Goal: Information Seeking & Learning: Learn about a topic

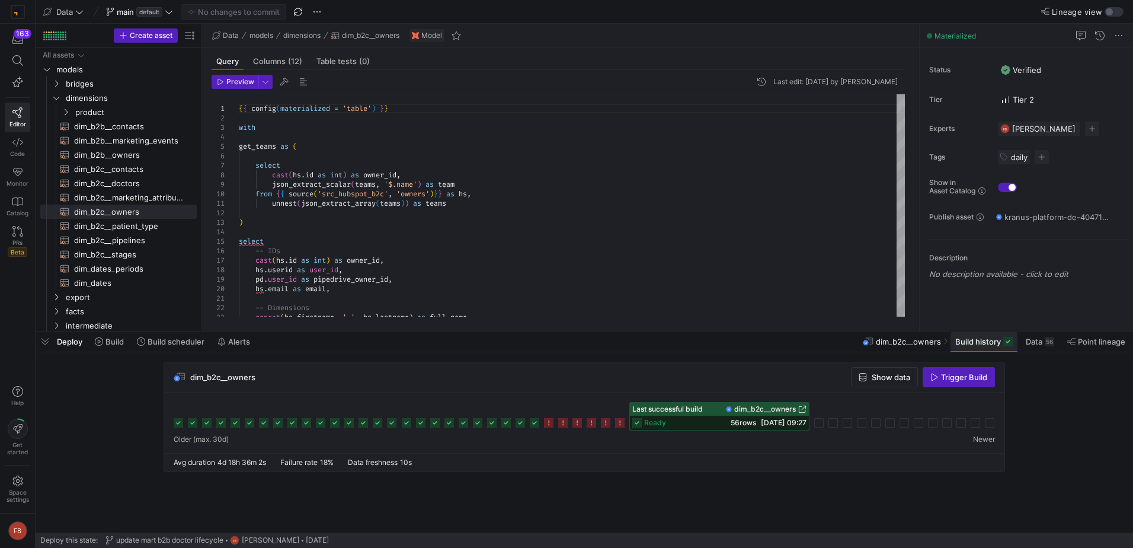
click at [987, 341] on span "Build history" at bounding box center [978, 341] width 46 height 9
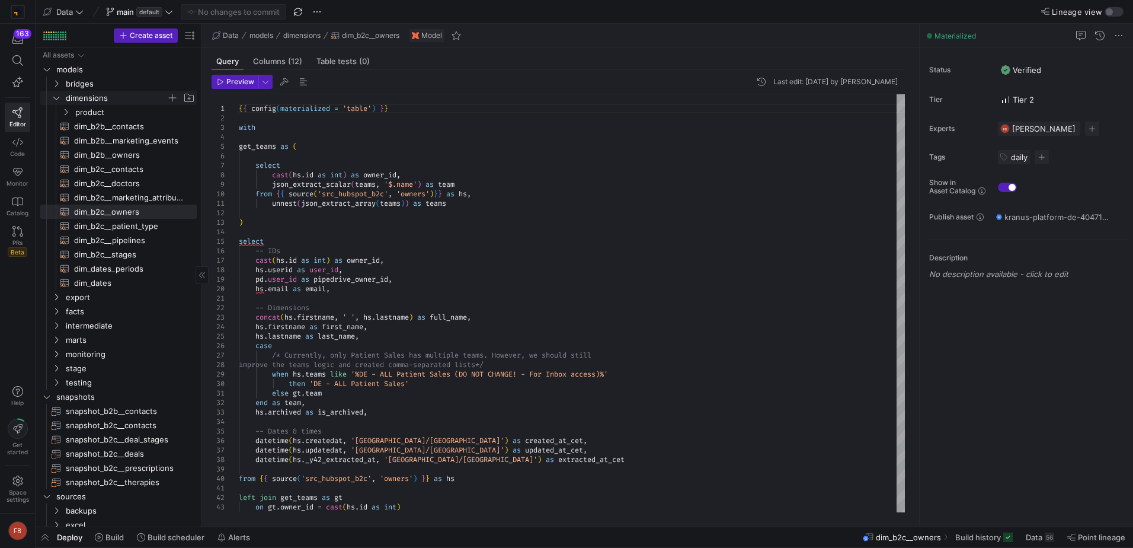
click at [56, 99] on icon "Press SPACE to select this row." at bounding box center [56, 97] width 8 height 7
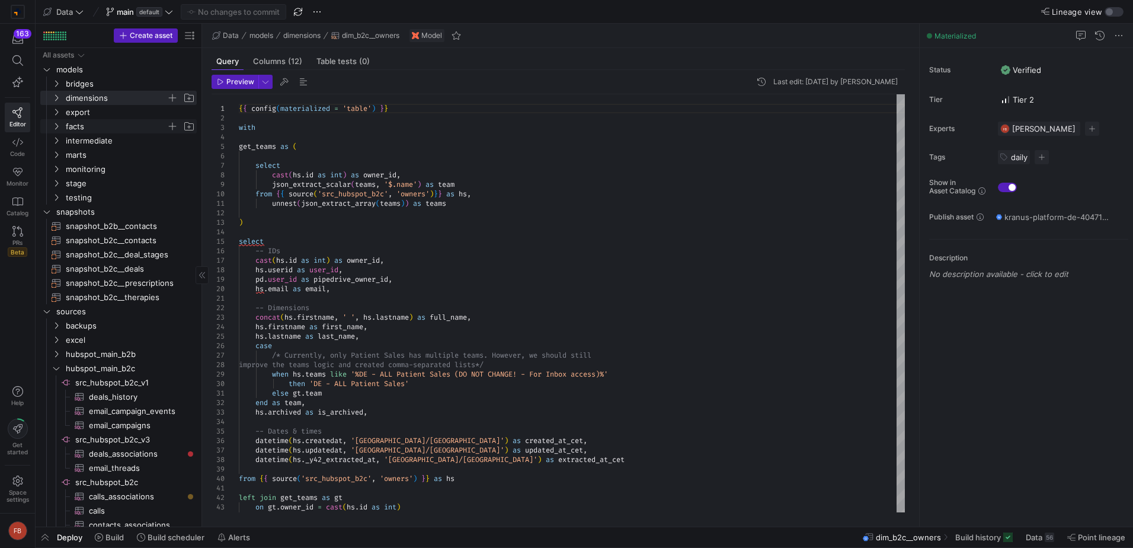
click at [54, 125] on icon "Press SPACE to select this row." at bounding box center [56, 126] width 8 height 7
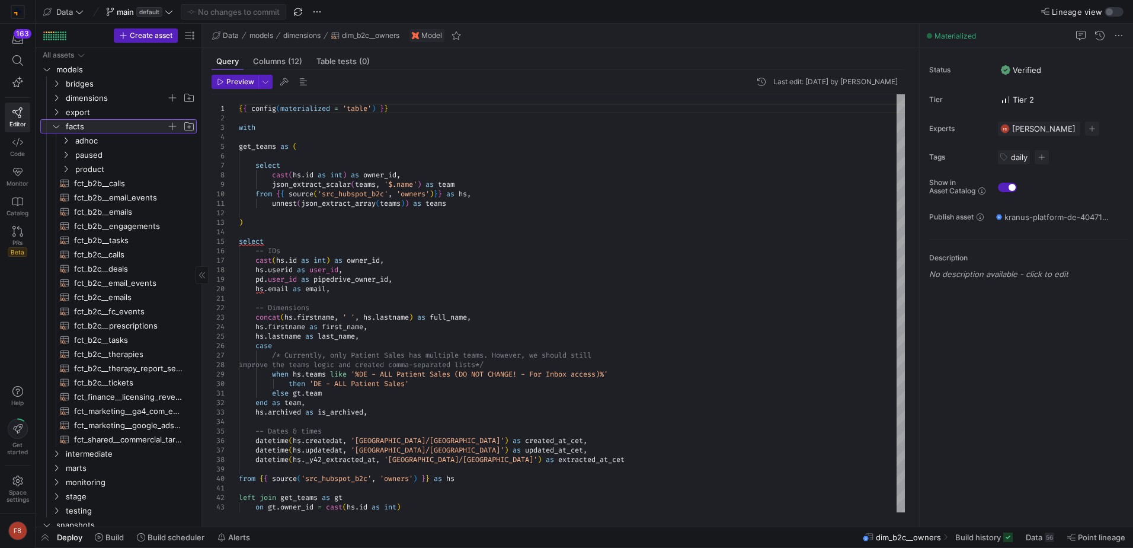
click at [52, 124] on y42-icon at bounding box center [56, 125] width 9 height 9
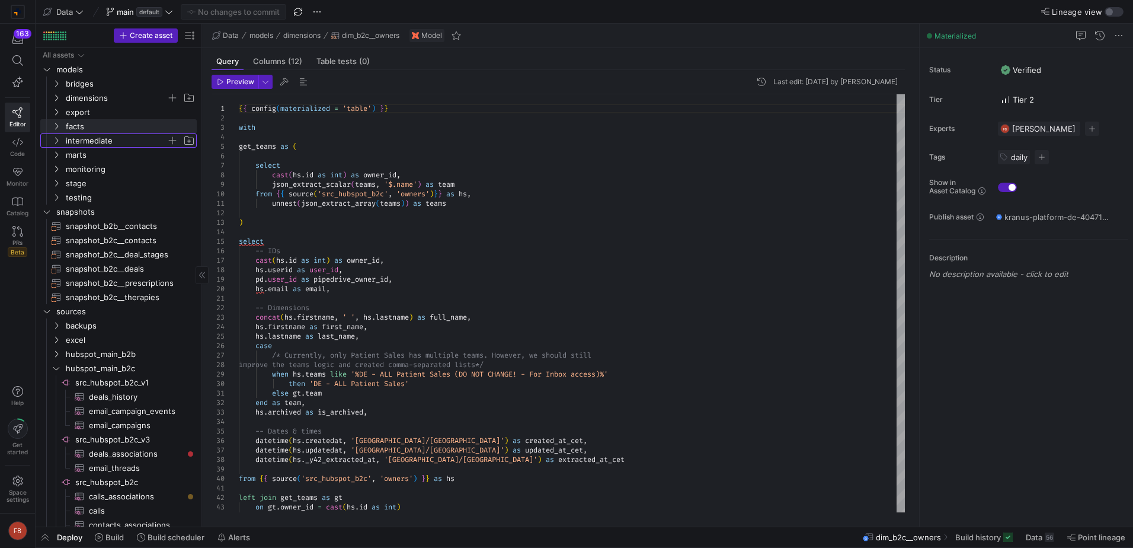
click at [60, 145] on y42-icon "Press SPACE to select this row." at bounding box center [56, 140] width 9 height 9
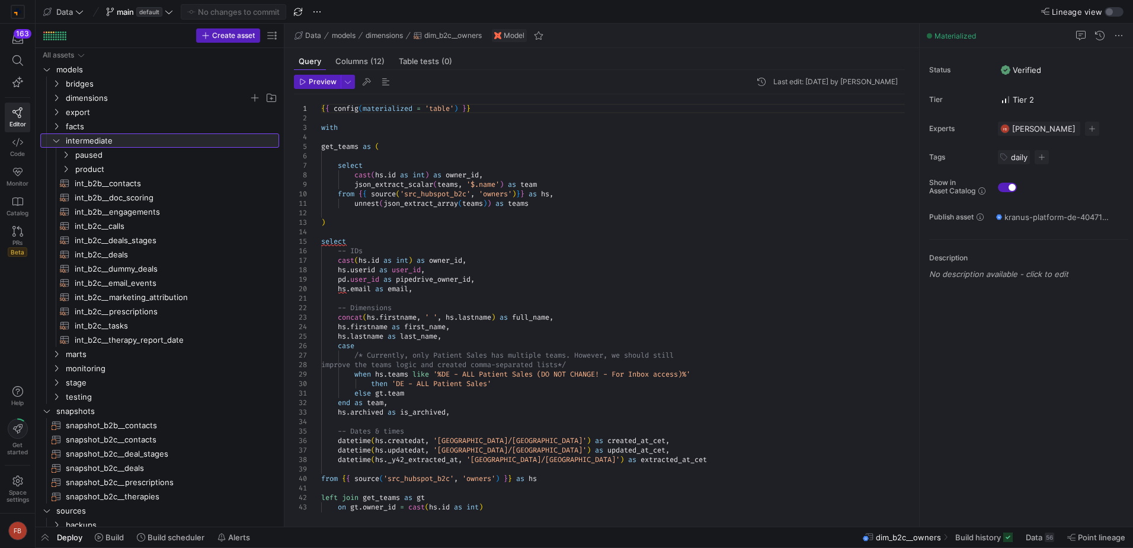
drag, startPoint x: 203, startPoint y: 188, endPoint x: 285, endPoint y: 193, distance: 82.5
click at [285, 193] on as-split "Create asset Drag here to set row groups Drag here to set column labels Group 1…" at bounding box center [584, 275] width 1097 height 502
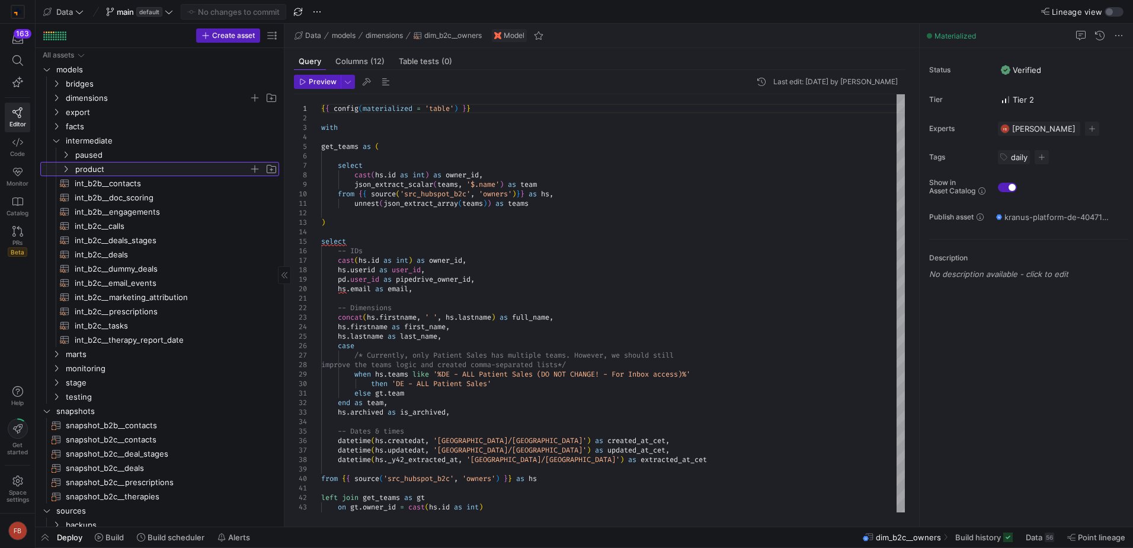
click at [71, 168] on span "product" at bounding box center [169, 168] width 219 height 13
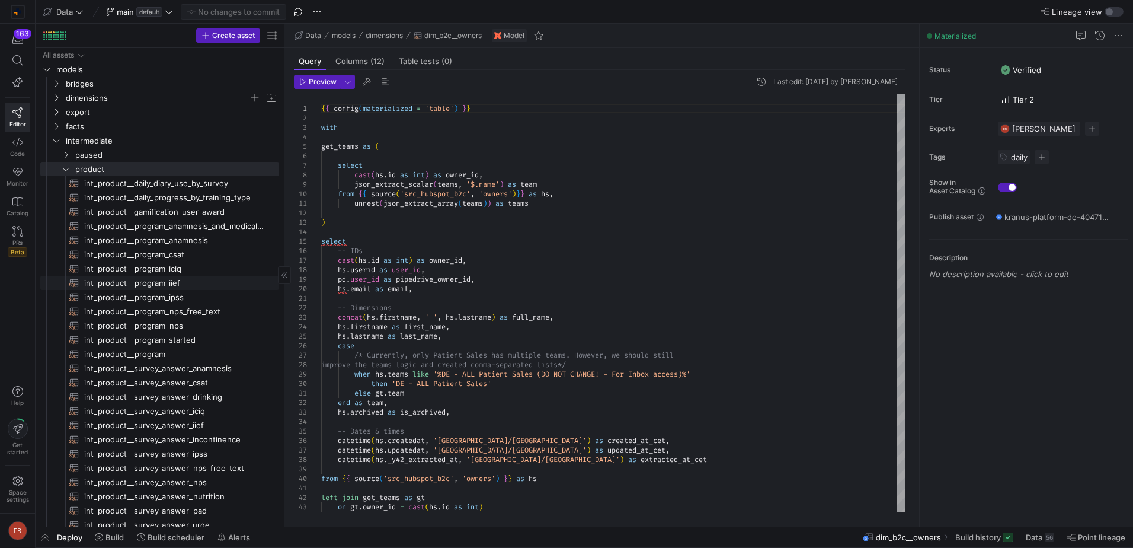
click at [210, 279] on span "int_product__program_iief​​​​​​​​​​" at bounding box center [174, 283] width 181 height 14
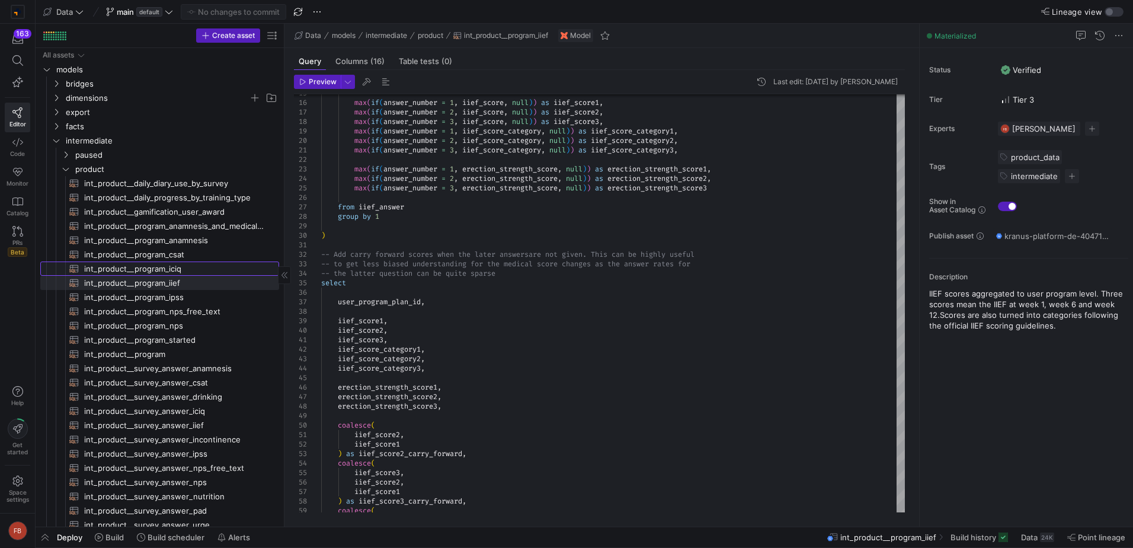
click at [207, 269] on span "int_product__program_iciq​​​​​​​​​​" at bounding box center [174, 269] width 181 height 14
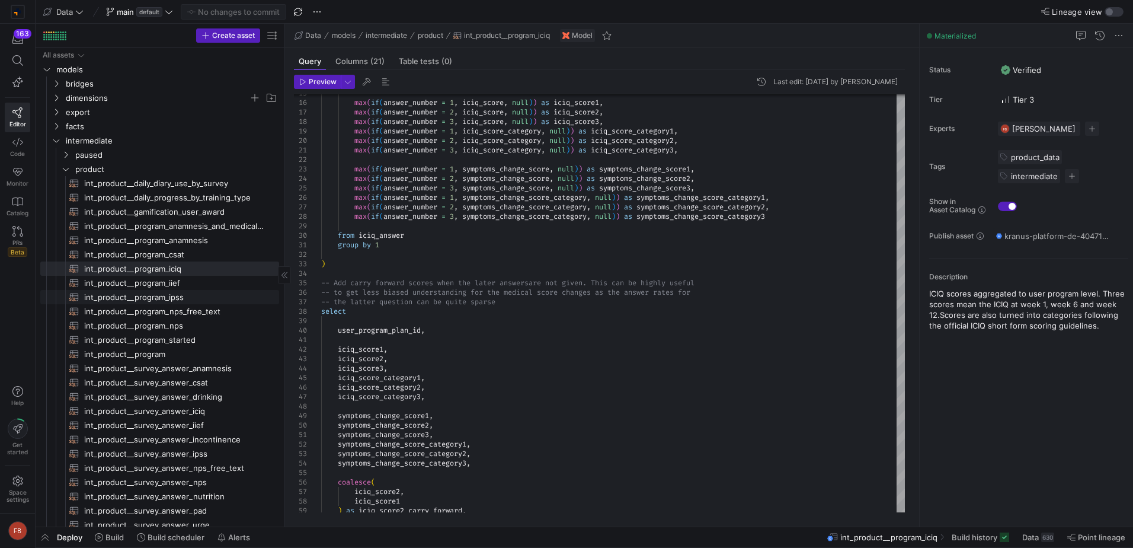
click at [200, 295] on span "int_product__program_ipss​​​​​​​​​​" at bounding box center [174, 297] width 181 height 14
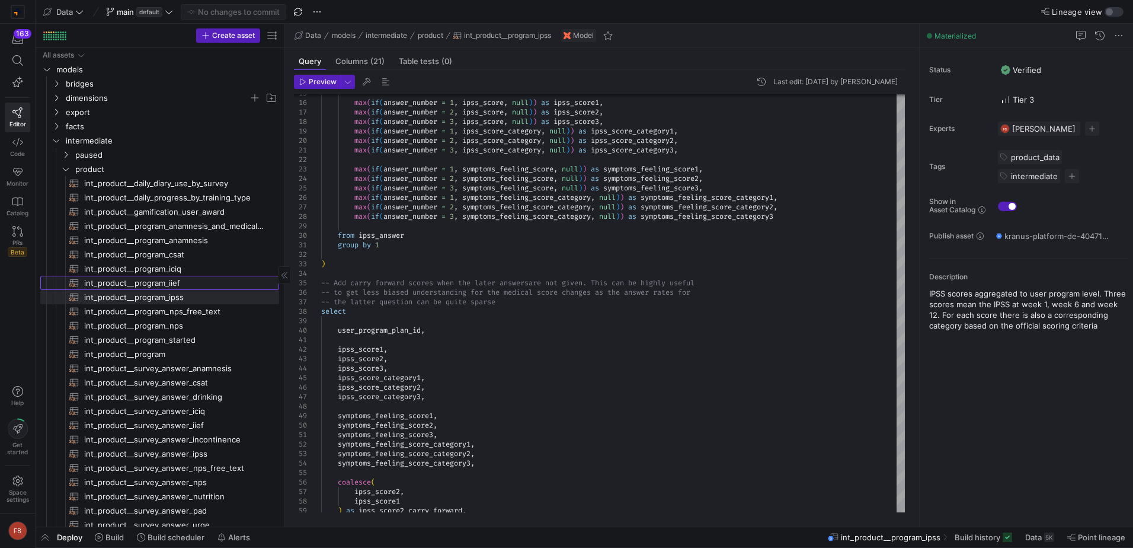
click at [193, 280] on span "int_product__program_iief​​​​​​​​​​" at bounding box center [174, 283] width 181 height 14
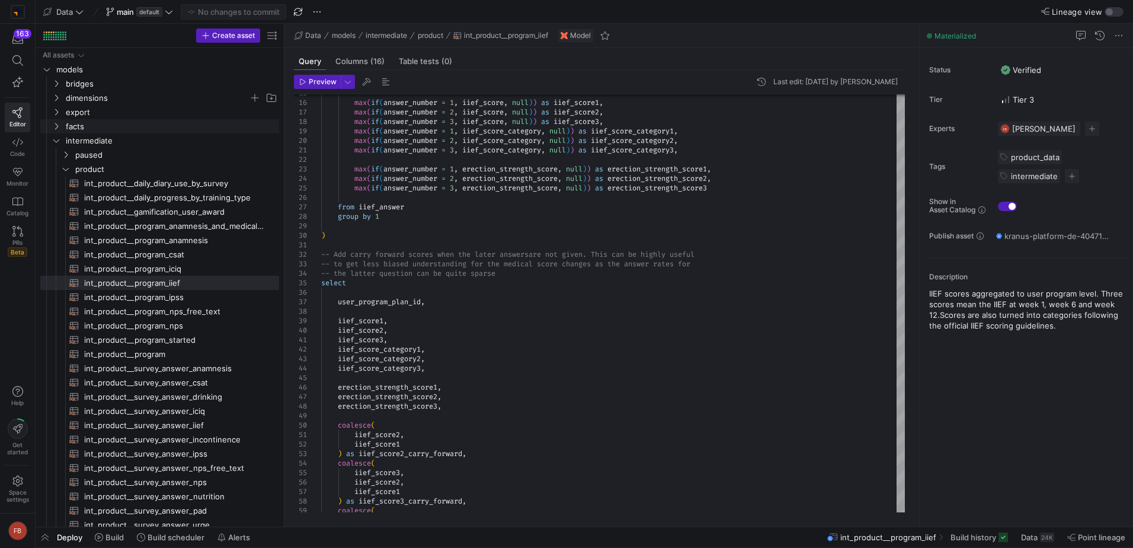
click at [60, 126] on icon "Press SPACE to select this row." at bounding box center [56, 126] width 8 height 7
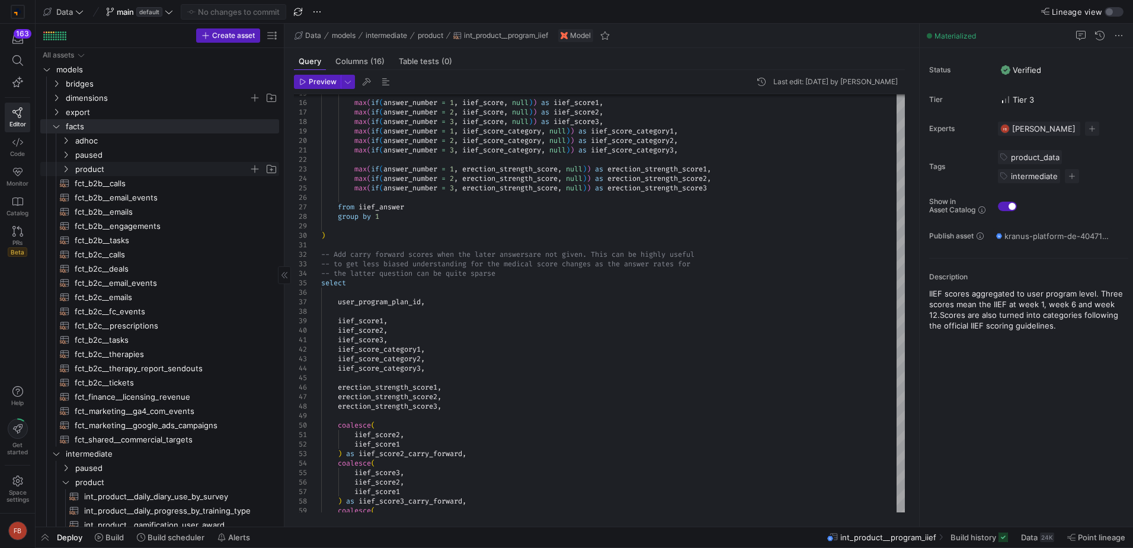
click at [66, 171] on icon "Press SPACE to select this row." at bounding box center [66, 169] width 3 height 7
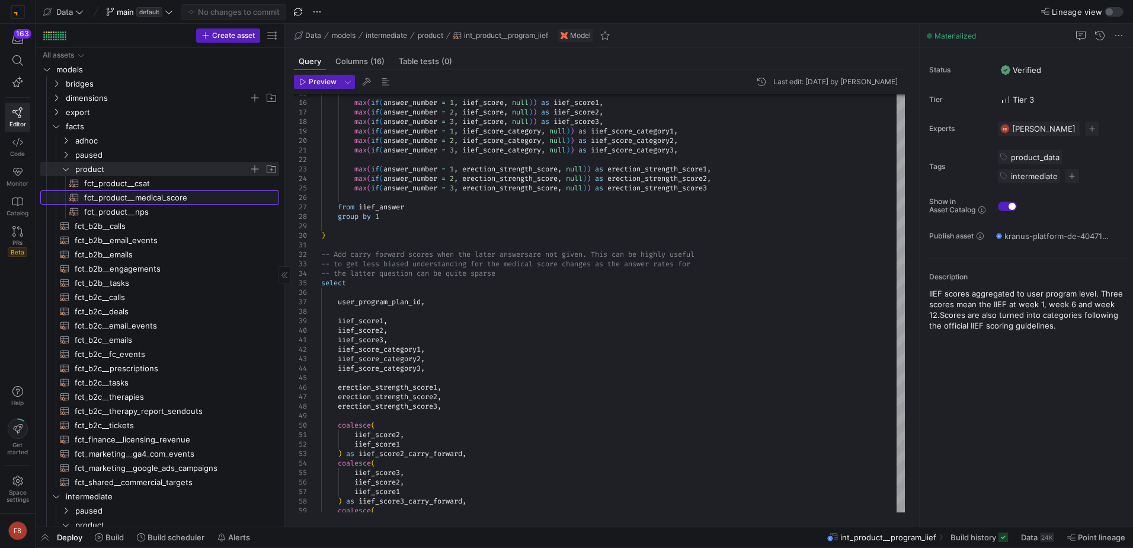
click at [166, 197] on span "fct_product__medical_score​​​​​​​​​​" at bounding box center [174, 198] width 181 height 14
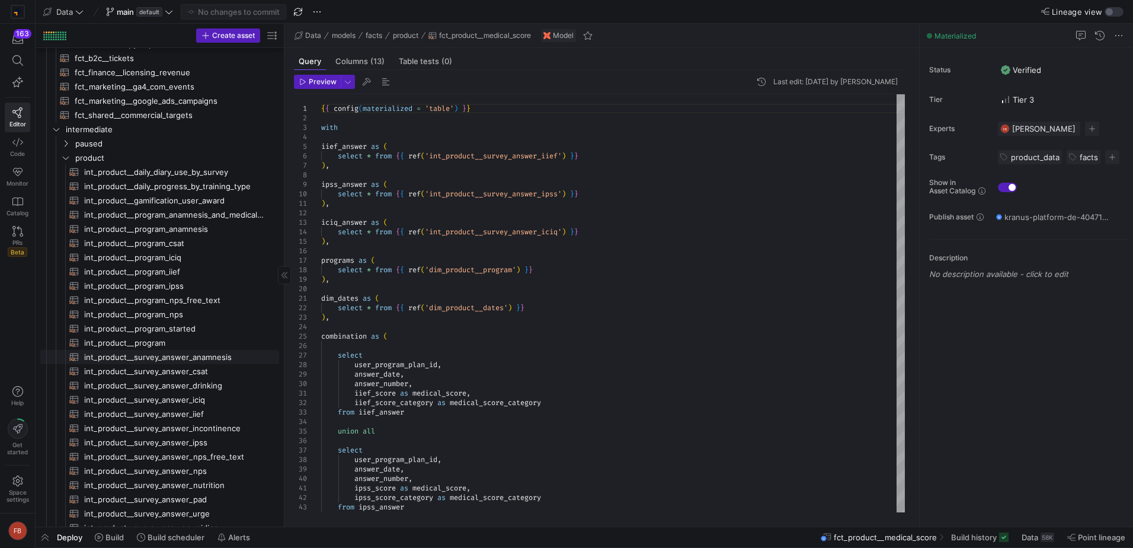
scroll to position [356, 0]
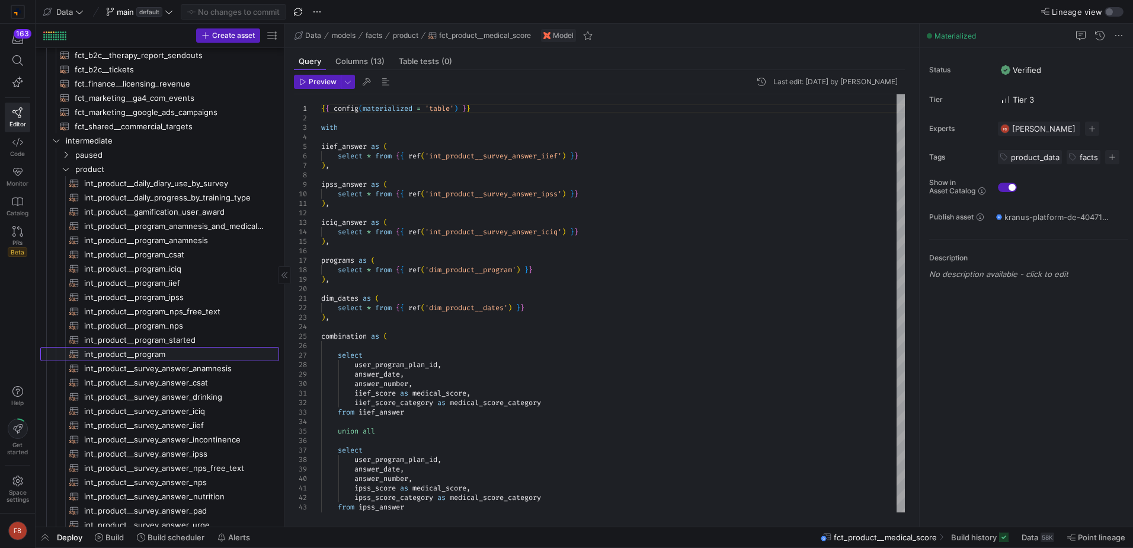
click at [204, 351] on span "int_product__program​​​​​​​​​​" at bounding box center [174, 354] width 181 height 14
type textarea "{{ config(materialized = 'table') }} select *, cast(created_at_utc as date) as …"
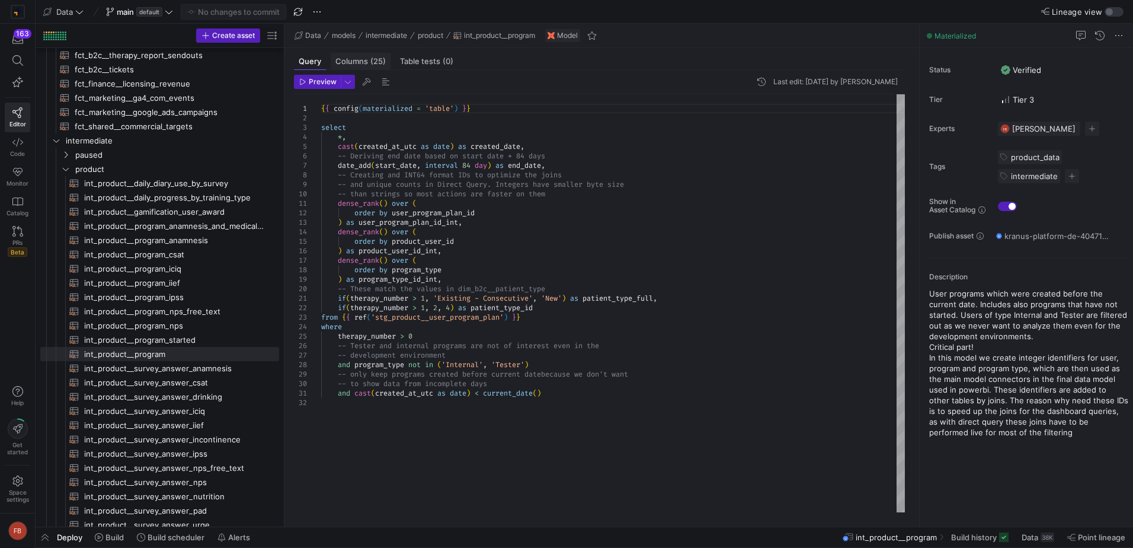
click at [354, 60] on span "Columns (25)" at bounding box center [360, 61] width 50 height 8
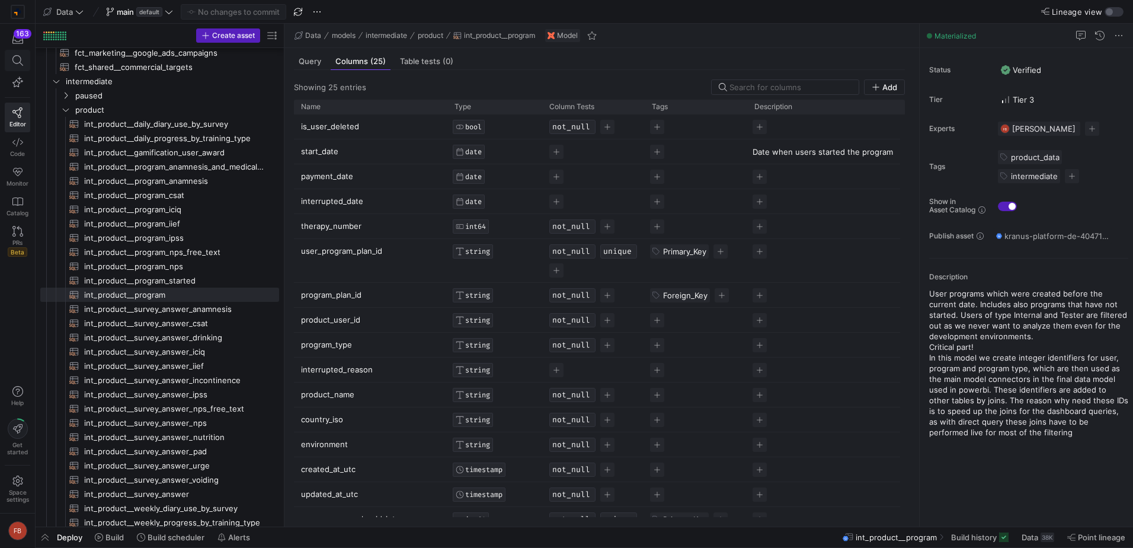
click at [21, 62] on icon at bounding box center [17, 60] width 11 height 11
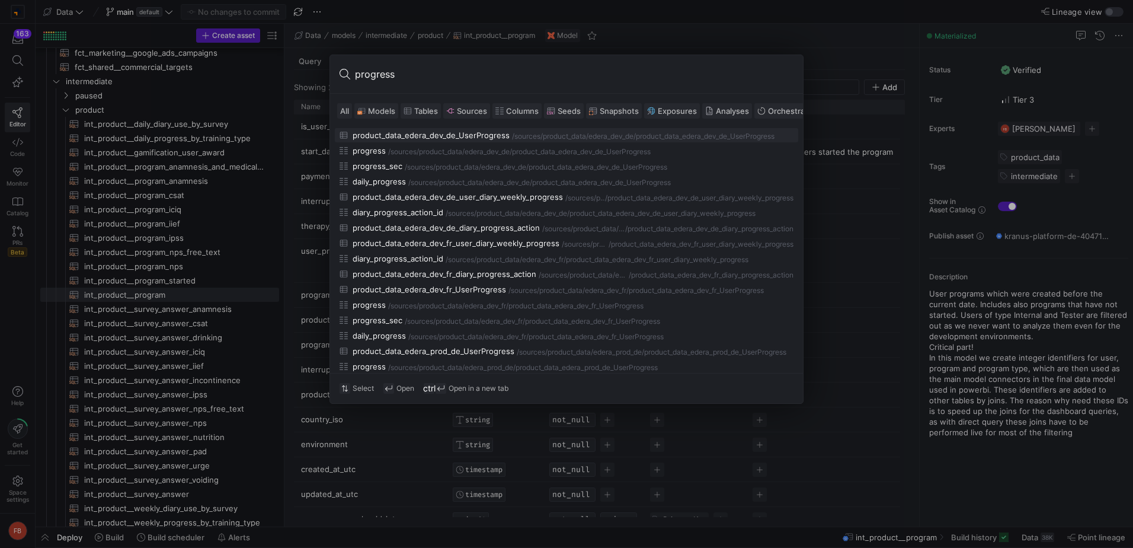
type input "progress"
click at [3, 315] on div at bounding box center [566, 274] width 1133 height 548
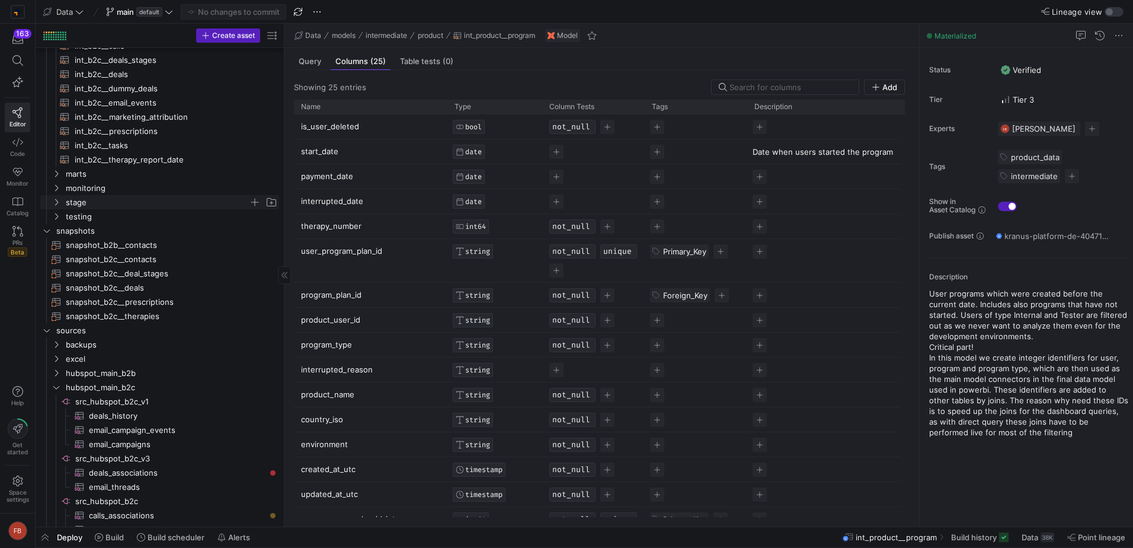
click at [120, 203] on span "stage" at bounding box center [157, 203] width 183 height 14
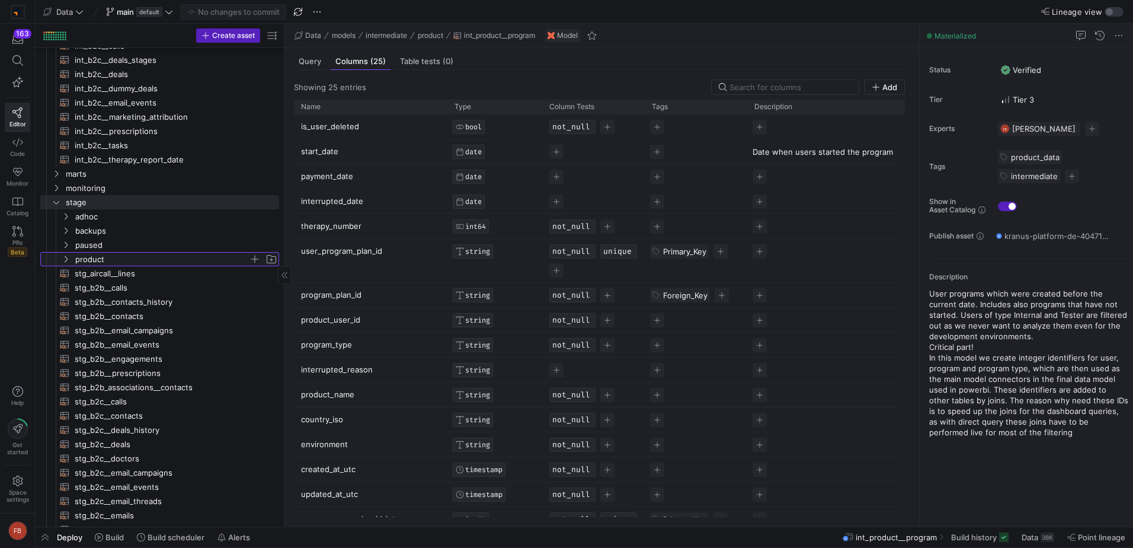
click at [107, 252] on span "product" at bounding box center [162, 259] width 174 height 14
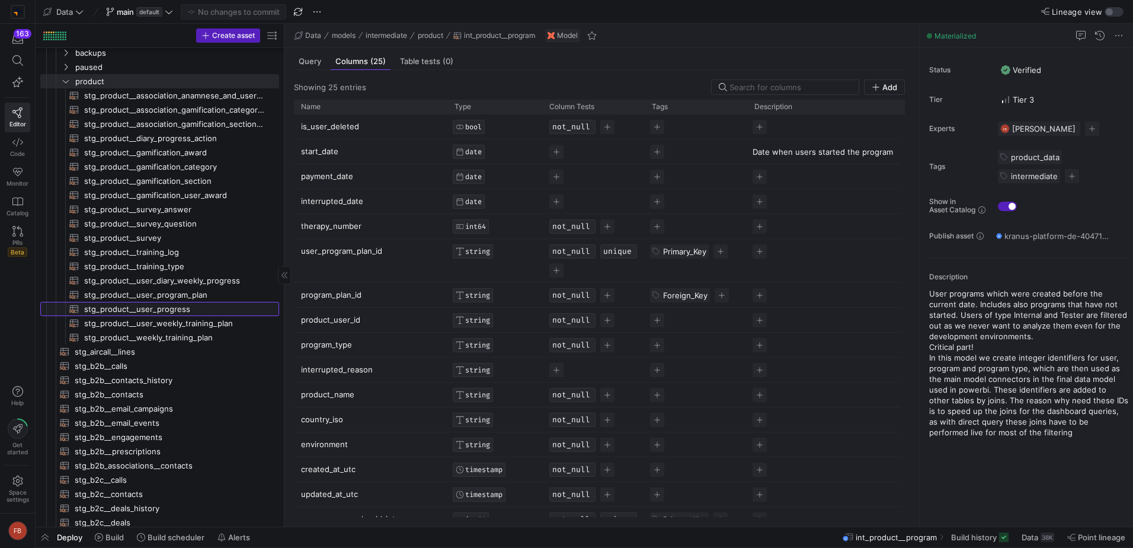
click at [206, 305] on span "stg_product__user_progress​​​​​​​​​​" at bounding box center [174, 309] width 181 height 14
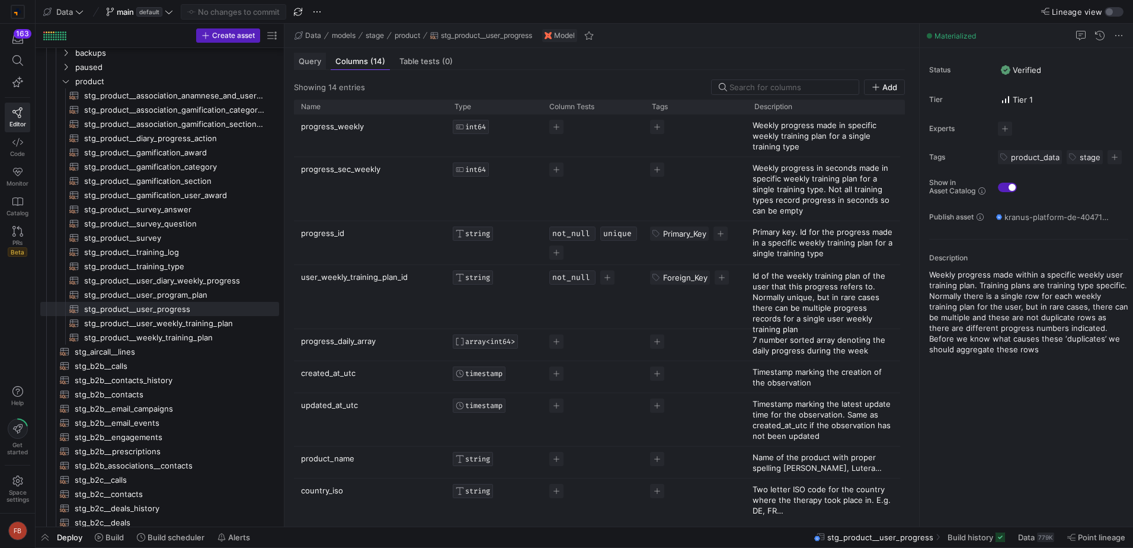
click at [309, 61] on span "Query" at bounding box center [310, 61] width 23 height 8
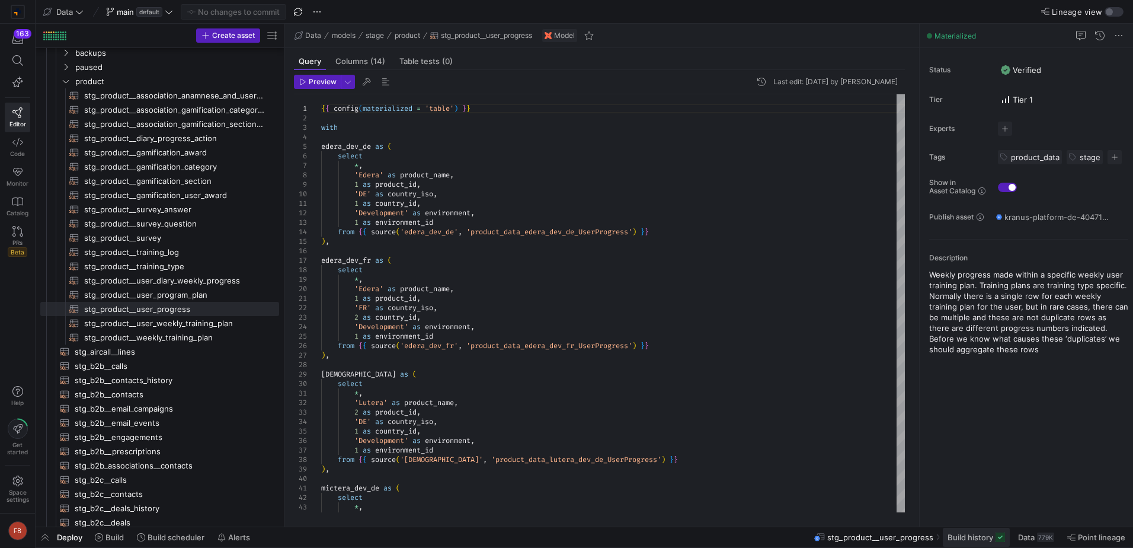
click at [974, 529] on span at bounding box center [976, 536] width 67 height 19
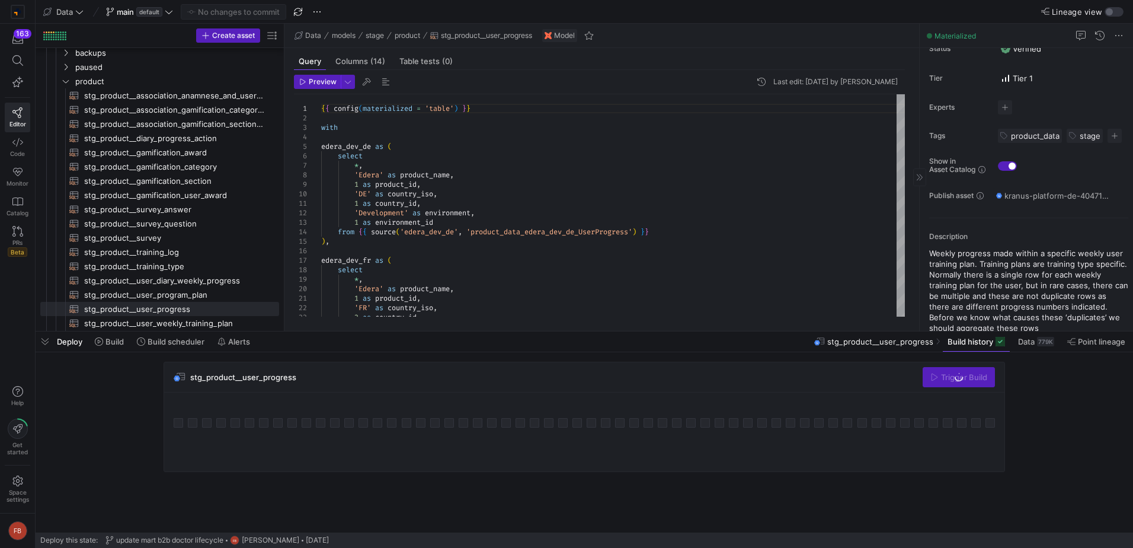
scroll to position [33, 0]
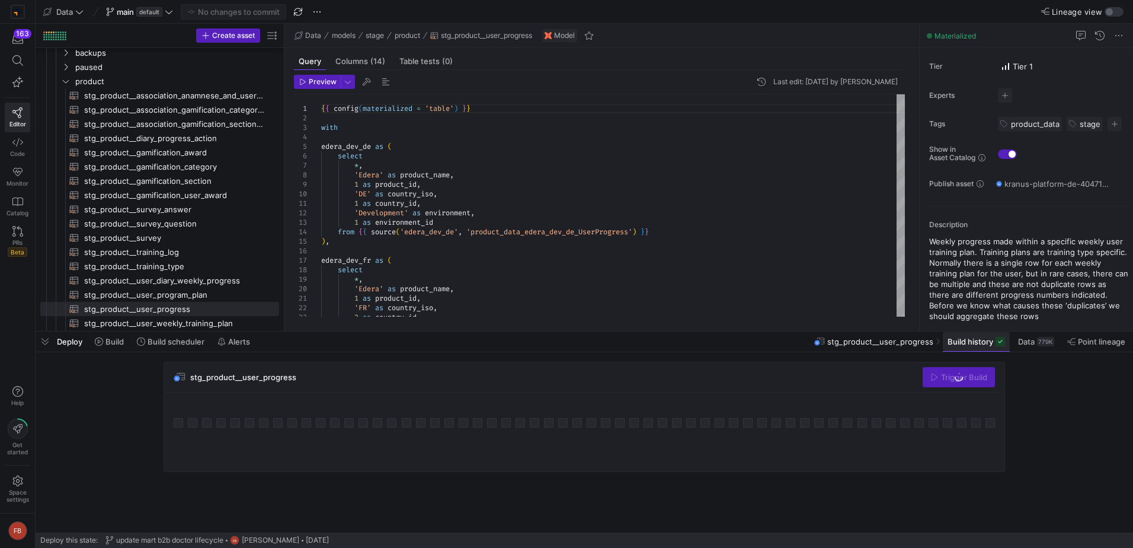
click at [988, 344] on span "Build history" at bounding box center [970, 341] width 46 height 9
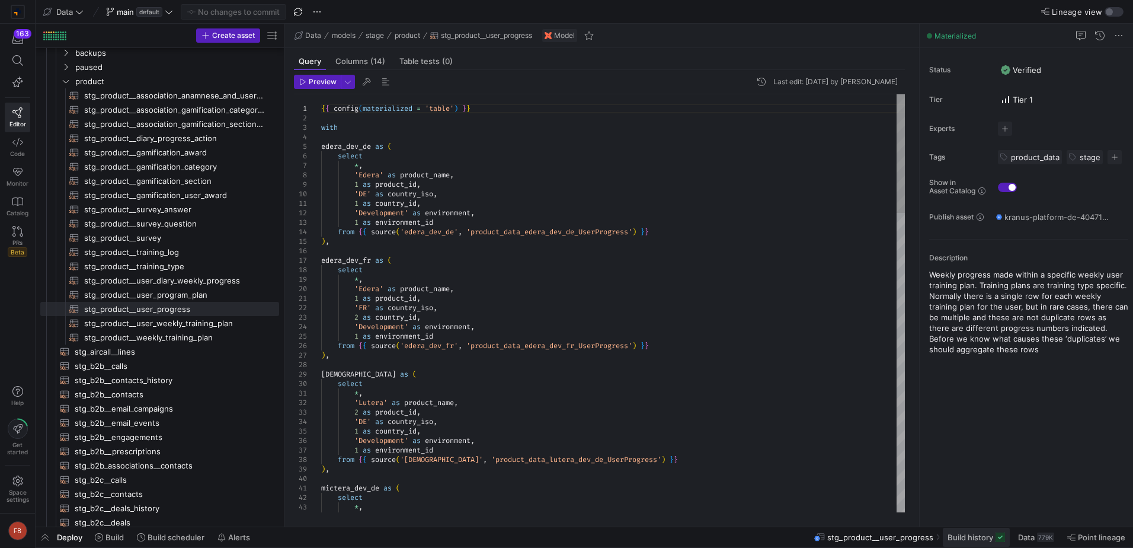
click at [970, 533] on span "Build history" at bounding box center [970, 536] width 46 height 9
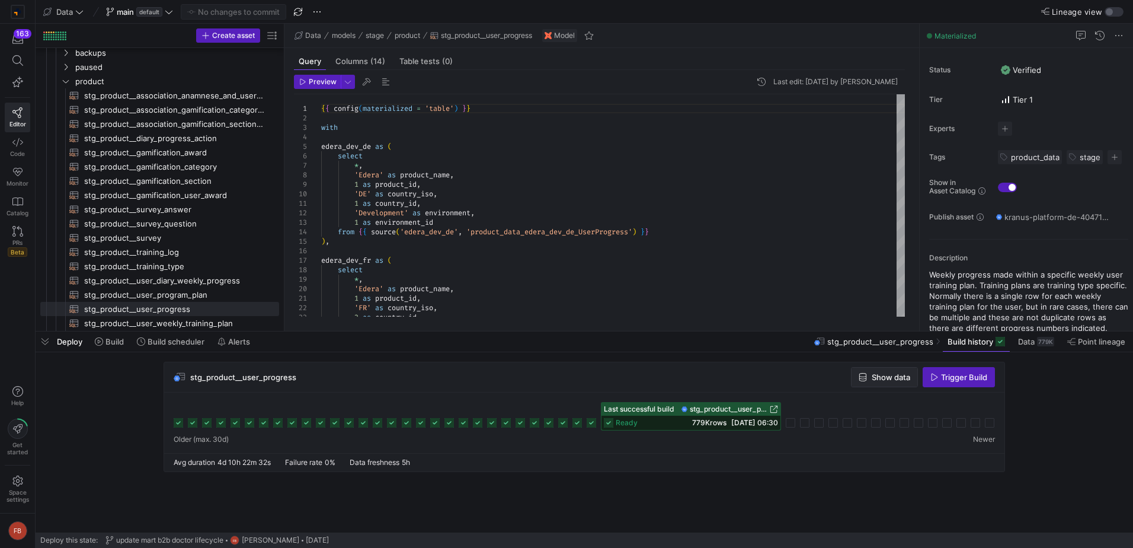
click at [902, 376] on span "Show data" at bounding box center [891, 376] width 39 height 9
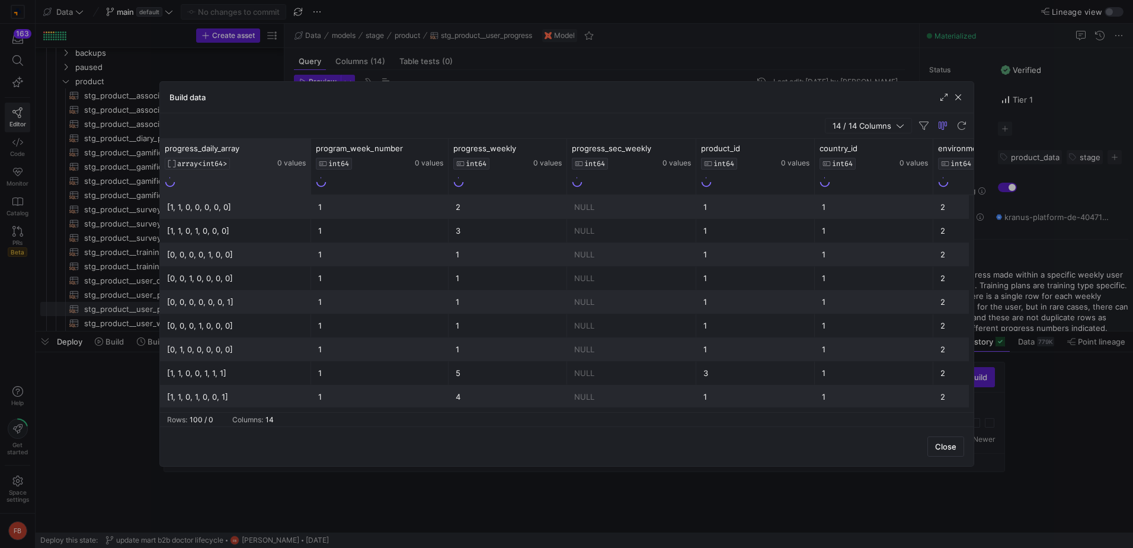
drag, startPoint x: 284, startPoint y: 165, endPoint x: 310, endPoint y: 165, distance: 26.1
click at [310, 165] on div at bounding box center [310, 167] width 5 height 56
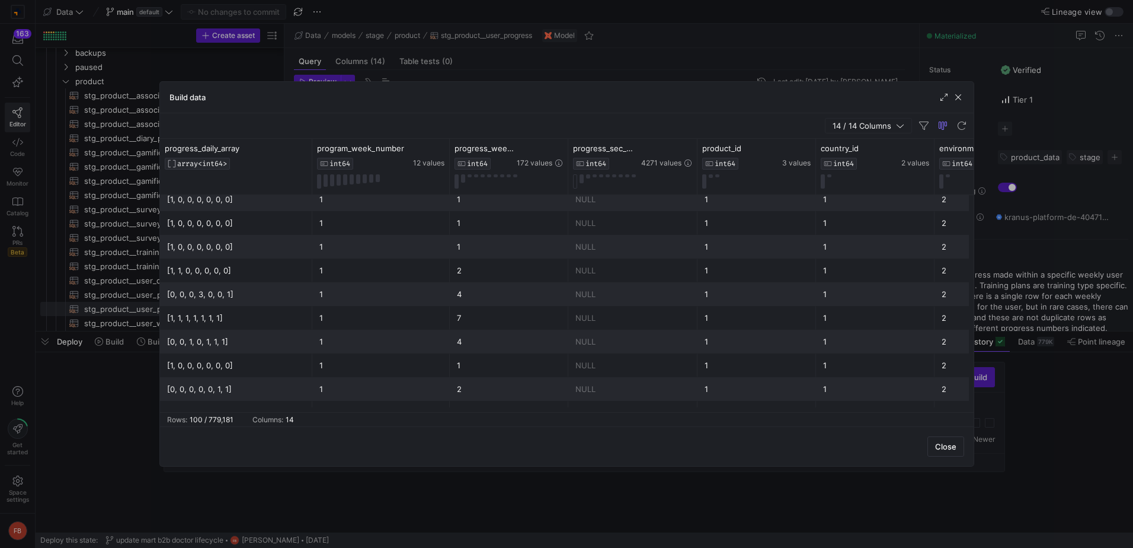
scroll to position [680, 0]
drag, startPoint x: 567, startPoint y: 171, endPoint x: 638, endPoint y: 174, distance: 70.6
drag, startPoint x: 638, startPoint y: 174, endPoint x: 569, endPoint y: 166, distance: 68.6
click at [569, 166] on div "progress_sec_weekly INT64 4271 values" at bounding box center [632, 167] width 129 height 56
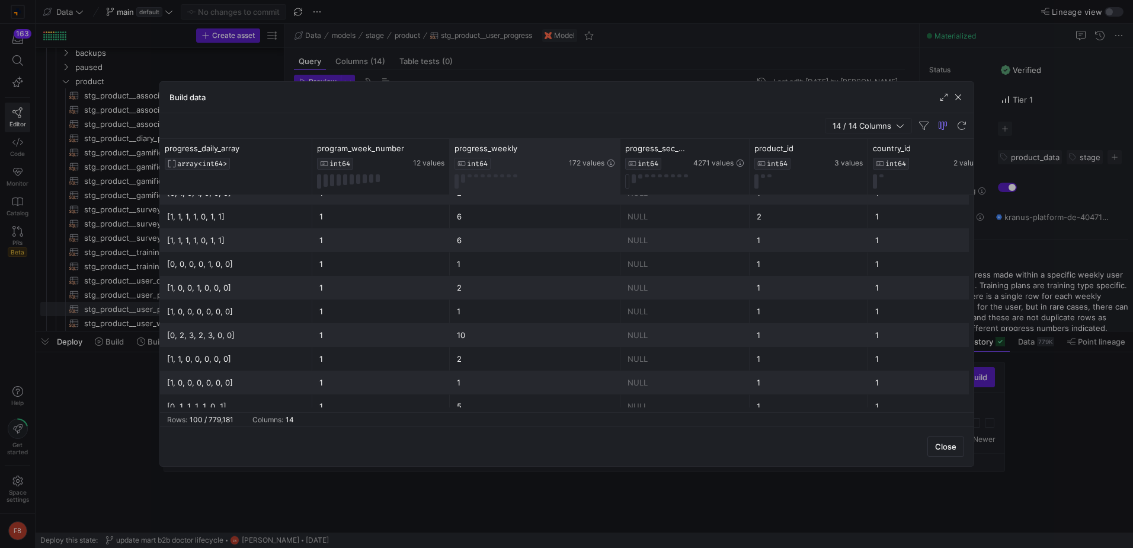
drag, startPoint x: 566, startPoint y: 168, endPoint x: 619, endPoint y: 169, distance: 52.1
click at [619, 169] on div at bounding box center [619, 167] width 5 height 56
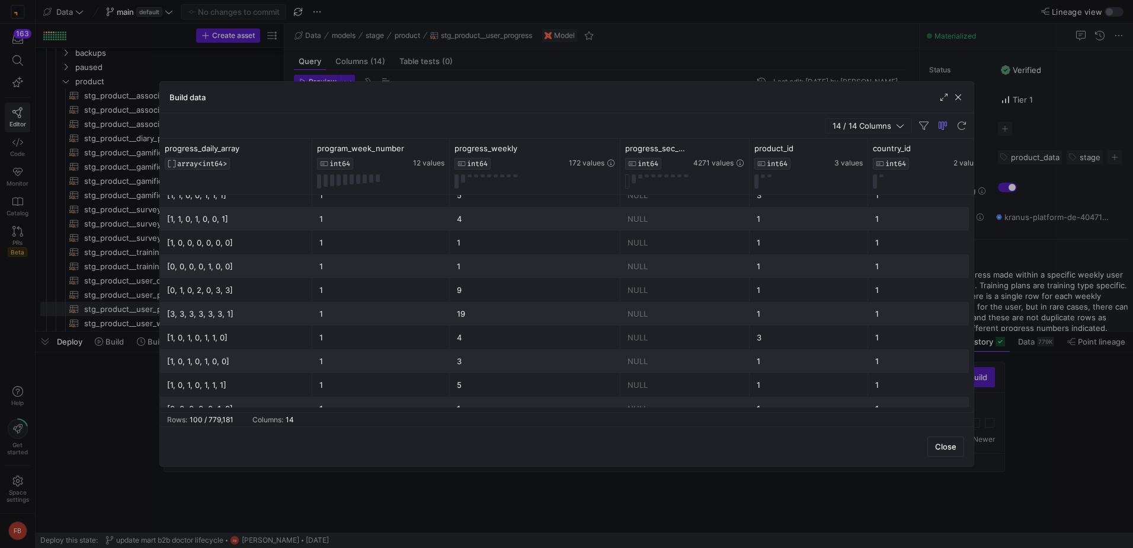
click at [226, 292] on div "[0, 1, 0, 2, 0, 3, 3]" at bounding box center [236, 289] width 138 height 23
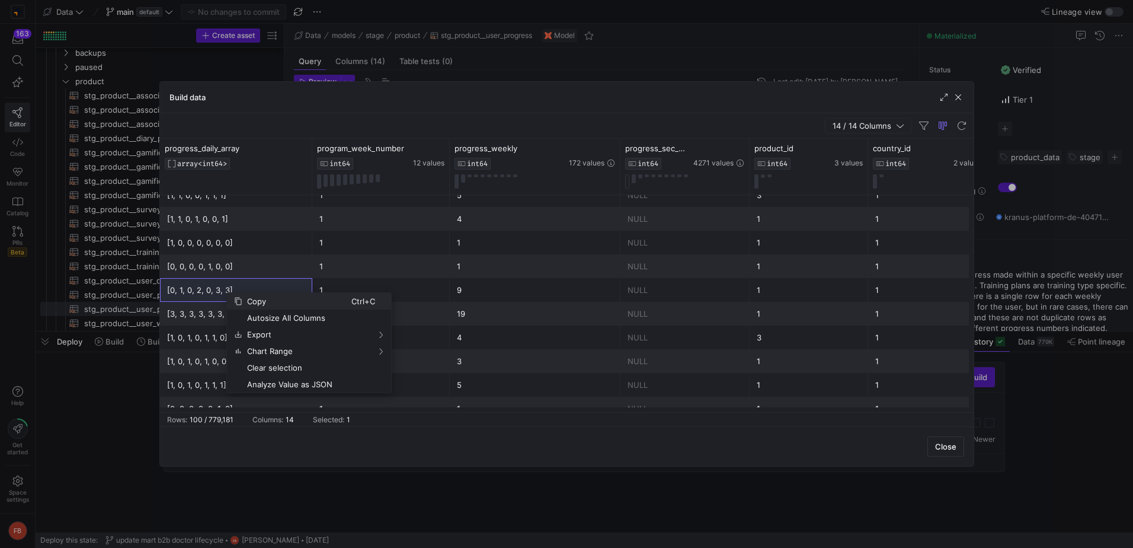
click at [257, 300] on span "Copy" at bounding box center [296, 301] width 109 height 17
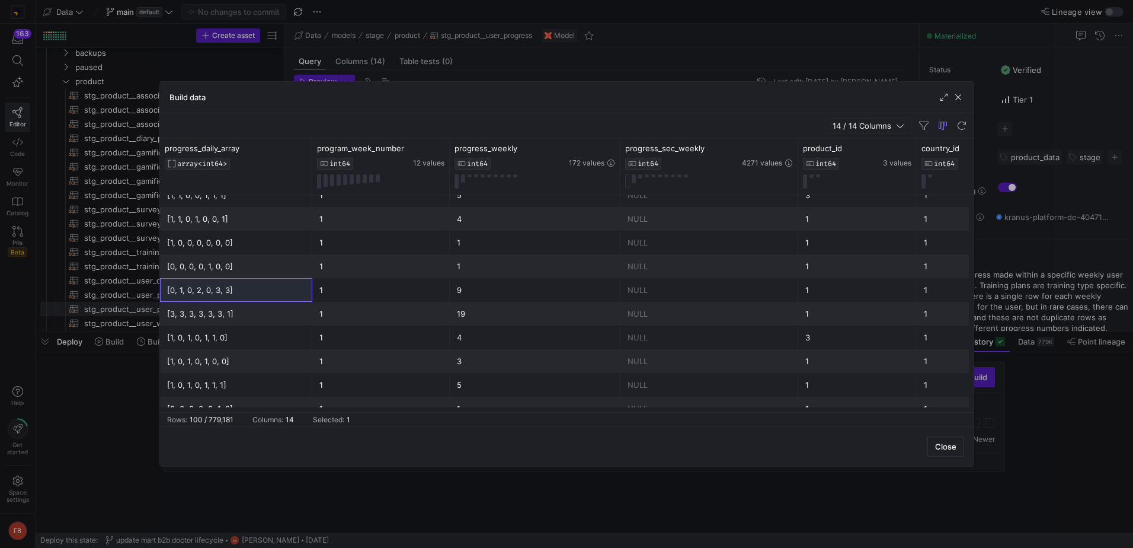
drag, startPoint x: 748, startPoint y: 169, endPoint x: 800, endPoint y: 174, distance: 51.8
click at [800, 174] on div at bounding box center [797, 167] width 5 height 56
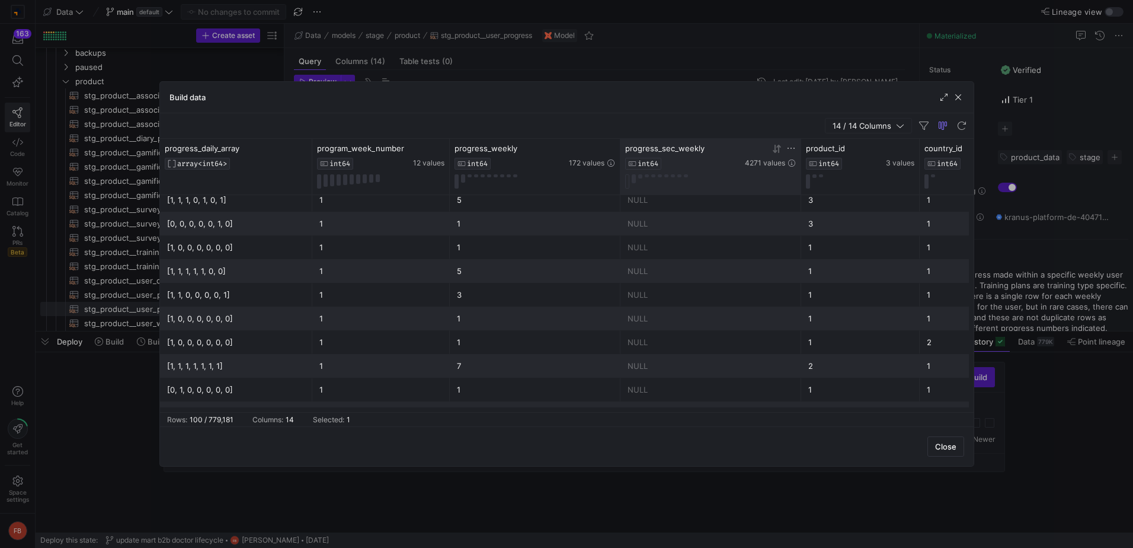
scroll to position [1530, 0]
click at [773, 151] on icon at bounding box center [775, 149] width 4 height 8
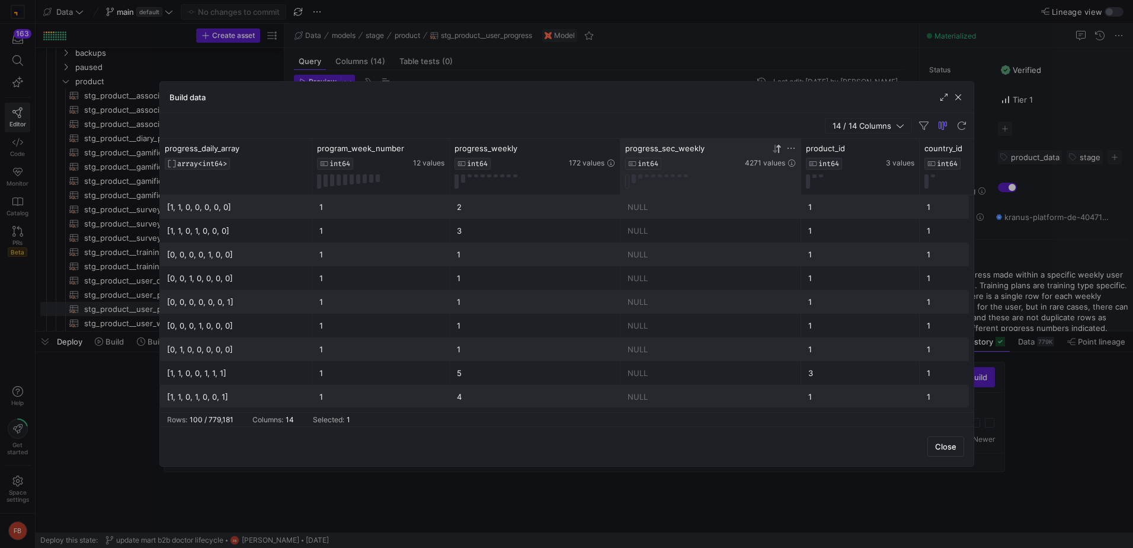
click at [772, 149] on div at bounding box center [776, 148] width 9 height 10
click at [962, 98] on span "button" at bounding box center [958, 97] width 12 height 12
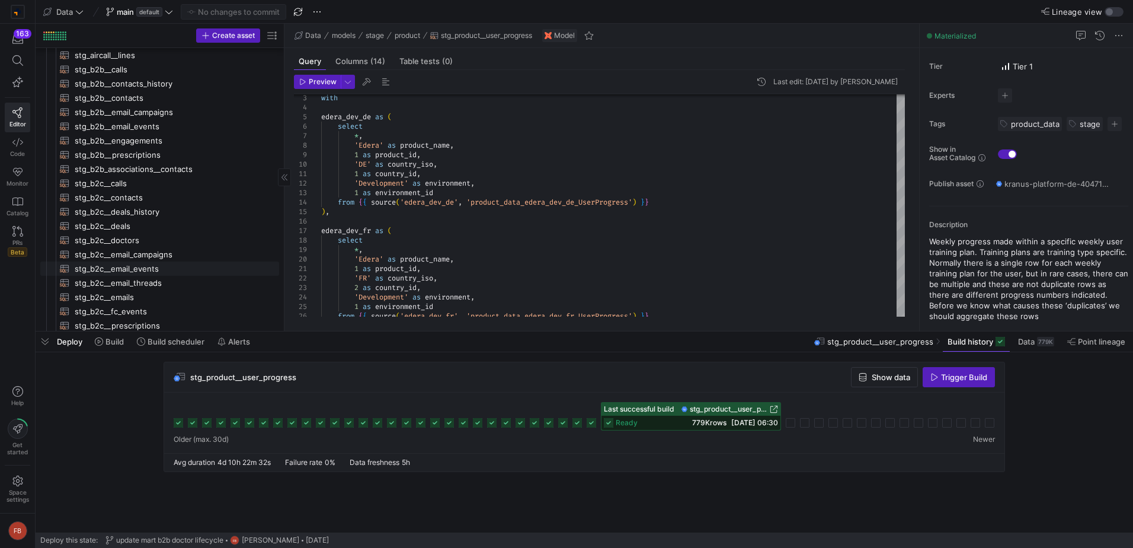
scroll to position [1659, 0]
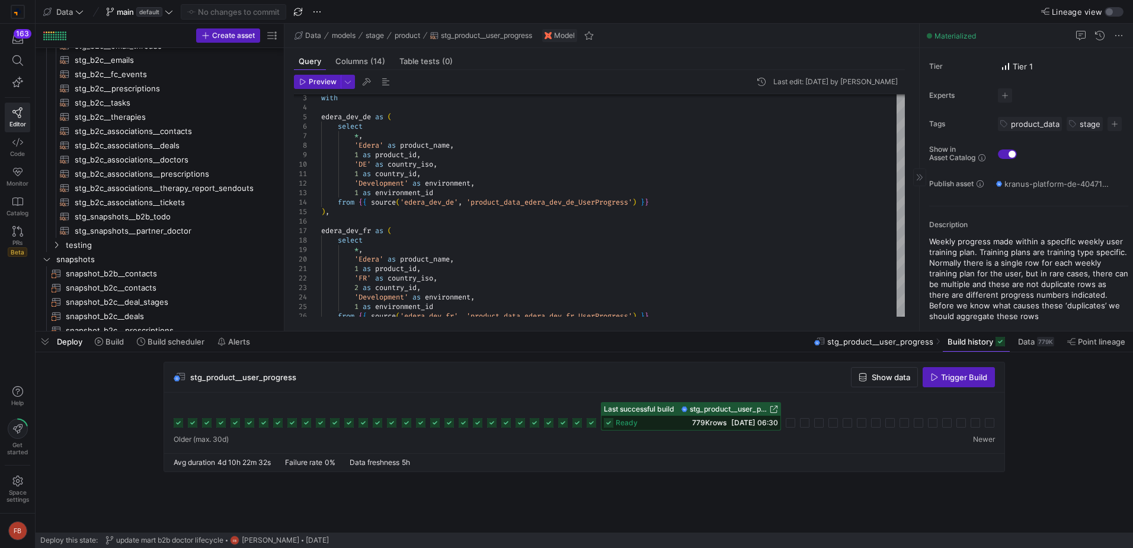
click at [929, 244] on y42-asset-editor-sidebar "Status Verified Tier Tier 1 Experts No expert s Tags product_data stage 2 tags …" at bounding box center [1026, 173] width 213 height 316
drag, startPoint x: 929, startPoint y: 242, endPoint x: 976, endPoint y: 255, distance: 49.0
click at [976, 255] on y42-asset-editor-sidebar "Status Verified Tier Tier 1 Experts No expert s Tags product_data stage 2 tags …" at bounding box center [1026, 173] width 213 height 316
copy p "Weekly progress made within a specific weekly user training plan."
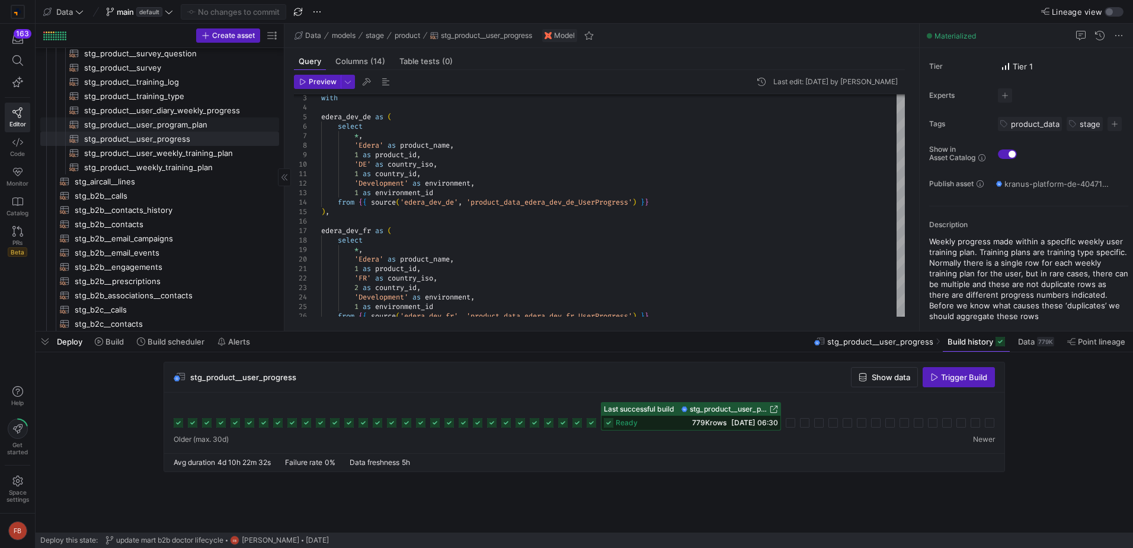
scroll to position [1244, 0]
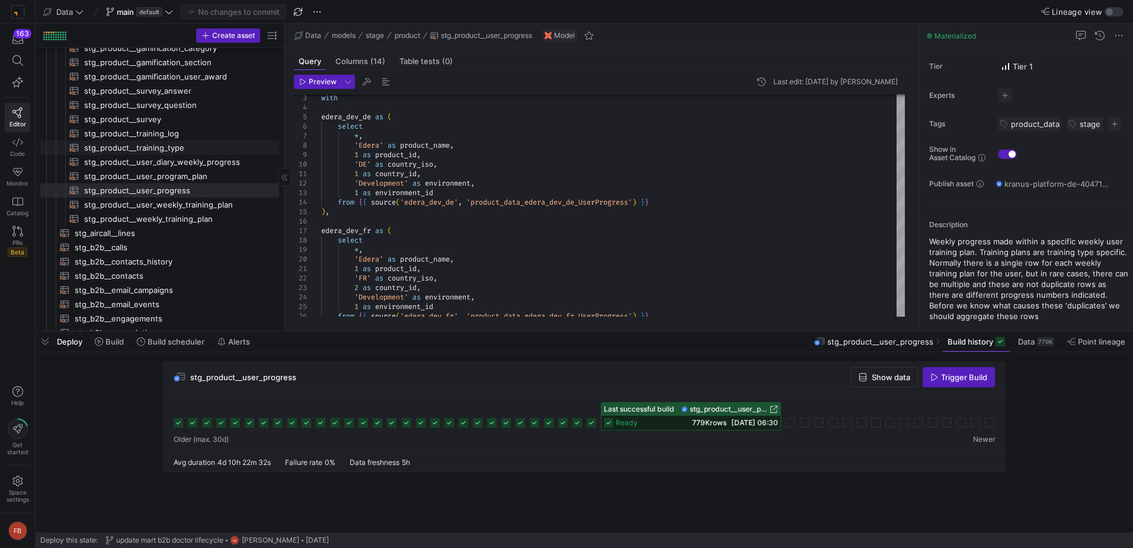
click at [202, 148] on span "stg_product__training_type​​​​​​​​​​" at bounding box center [174, 148] width 181 height 14
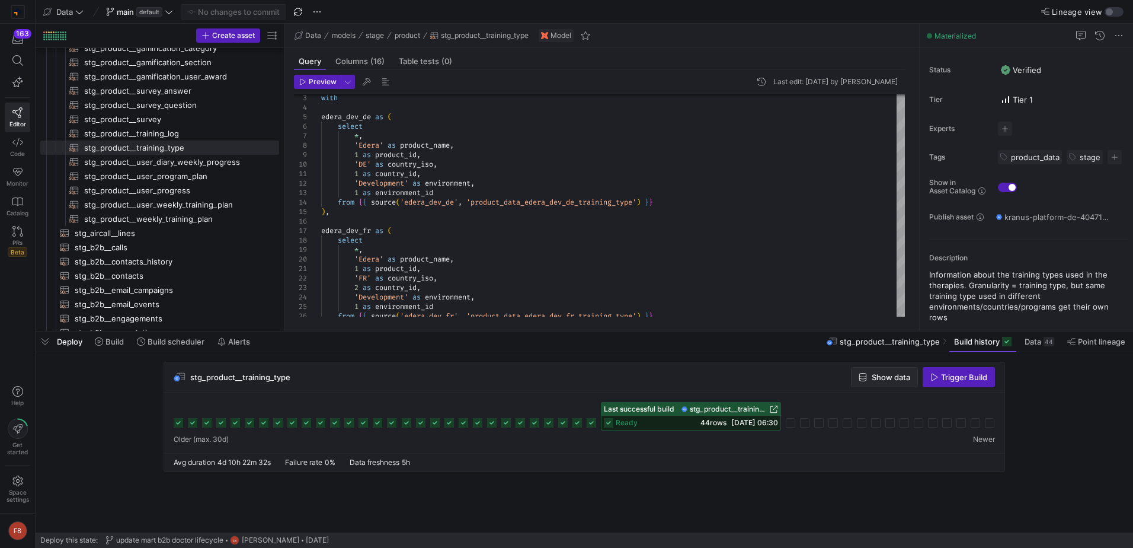
click at [863, 377] on icon "button" at bounding box center [863, 377] width 8 height 8
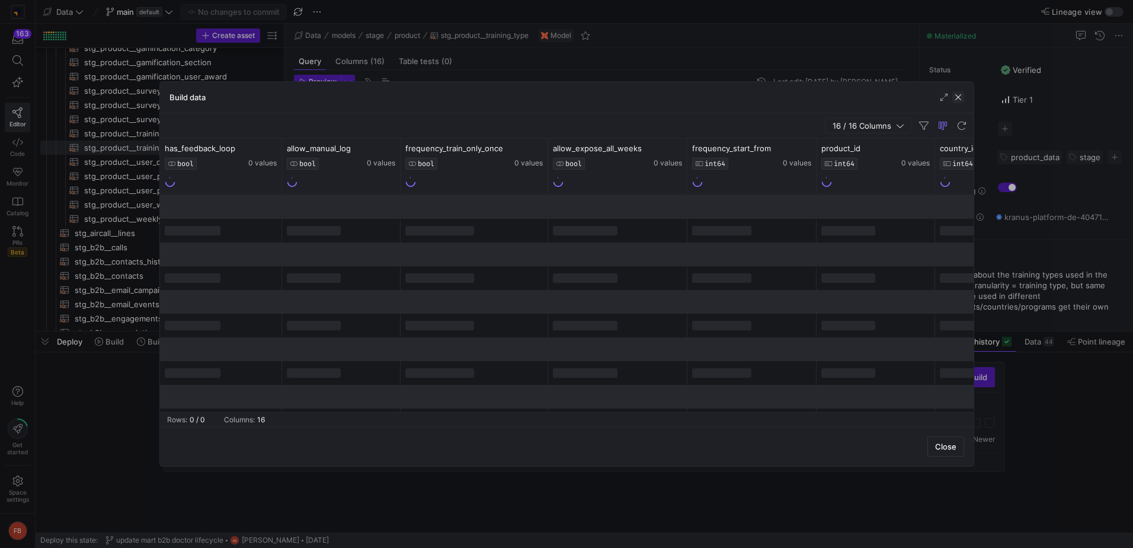
click at [958, 97] on span "button" at bounding box center [958, 97] width 12 height 12
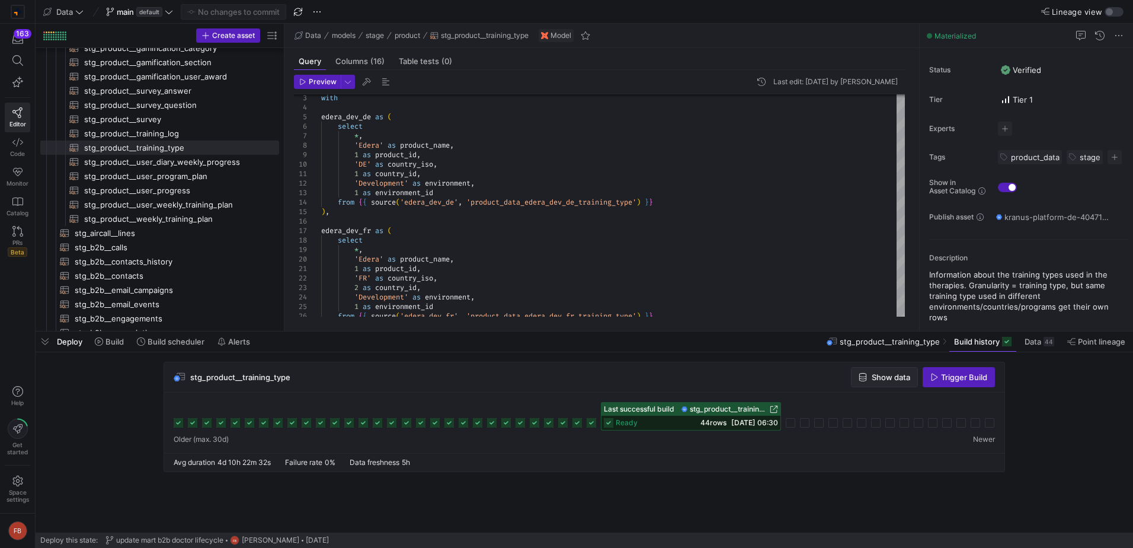
click at [891, 376] on span "Show data" at bounding box center [891, 376] width 39 height 9
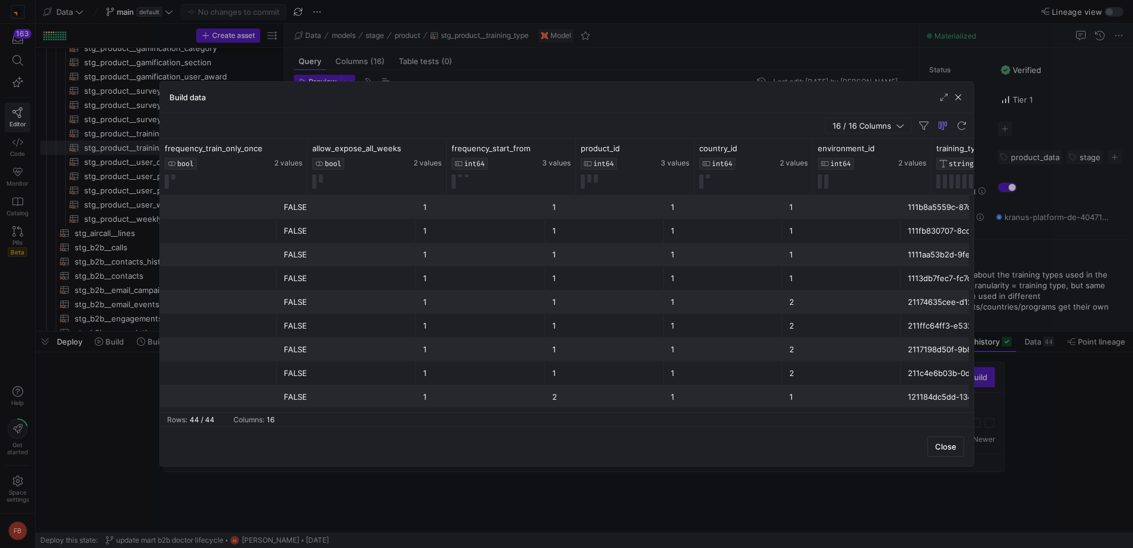
scroll to position [0, 475]
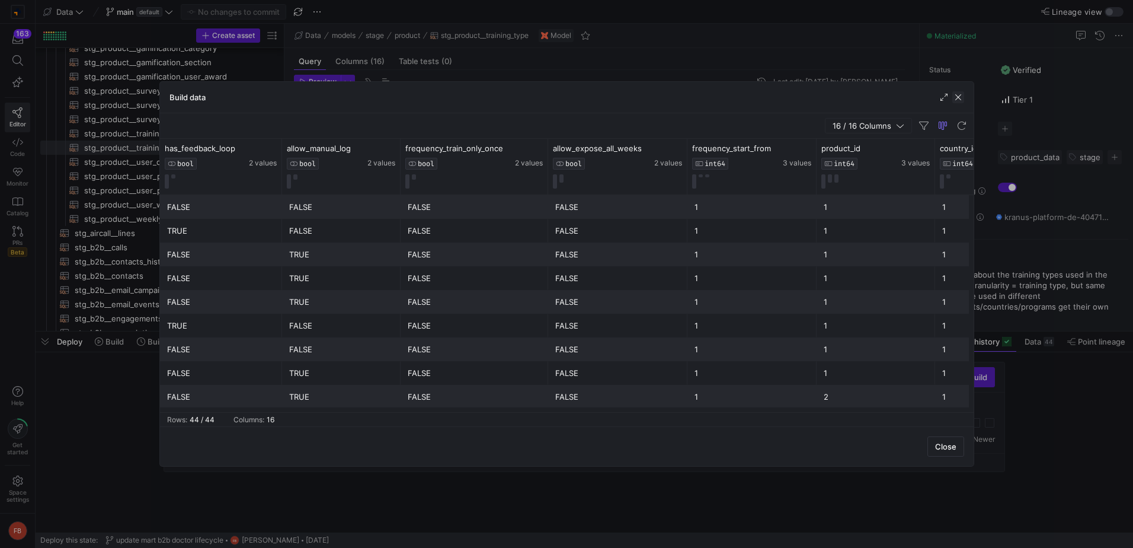
click at [962, 98] on span "button" at bounding box center [958, 97] width 12 height 12
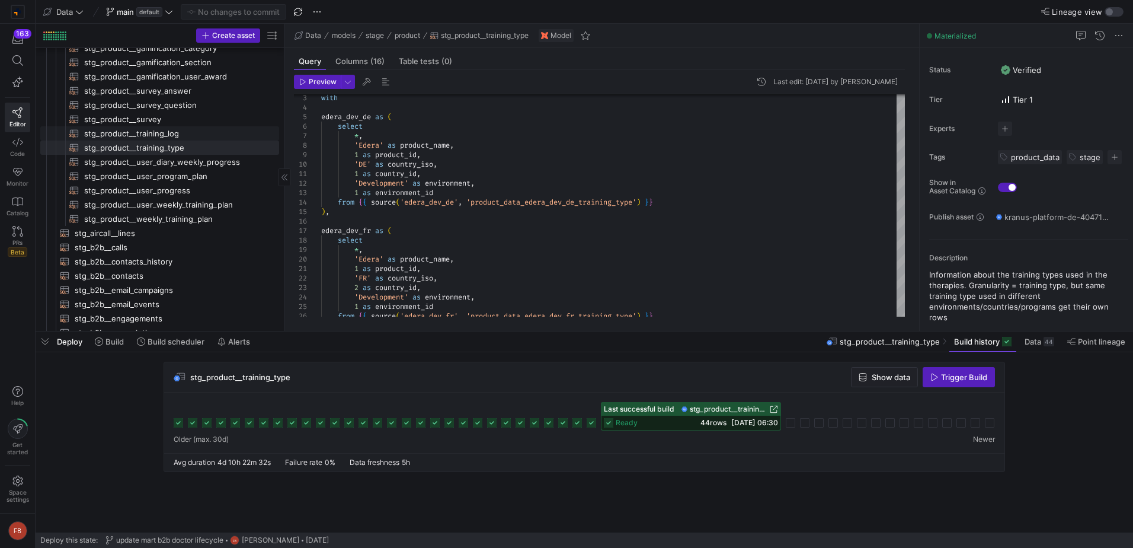
click at [180, 129] on span "stg_product__training_log​​​​​​​​​​" at bounding box center [174, 134] width 181 height 14
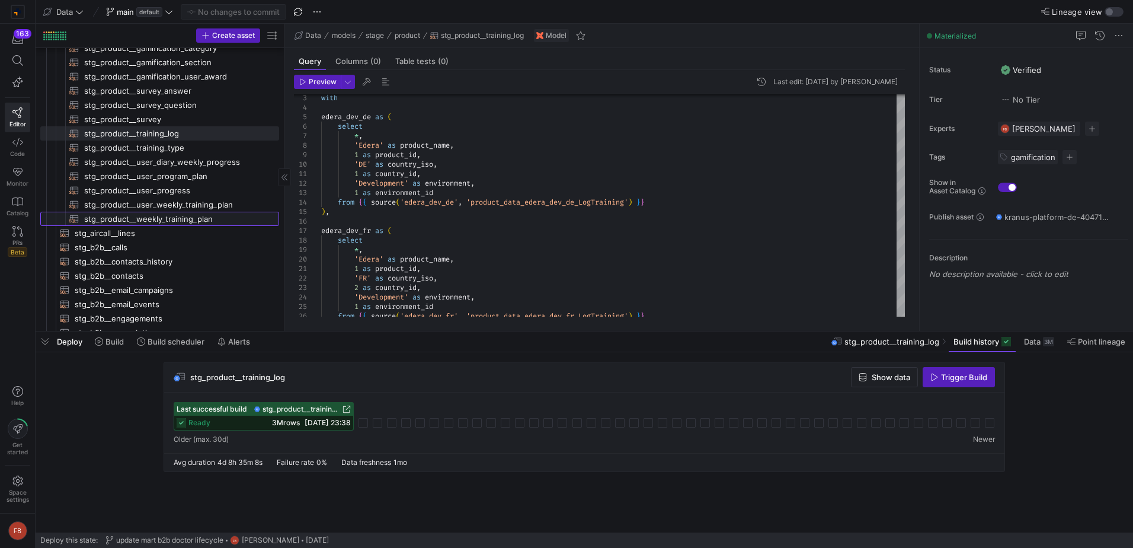
click at [213, 218] on span "stg_product__weekly_training_plan​​​​​​​​​​" at bounding box center [174, 219] width 181 height 14
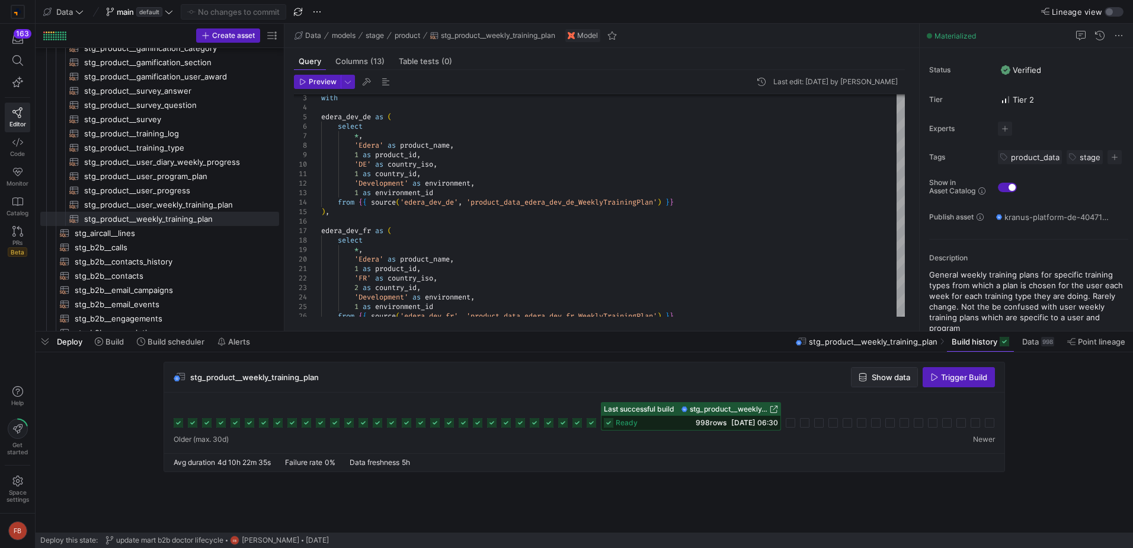
click at [875, 382] on span "button" at bounding box center [884, 376] width 66 height 19
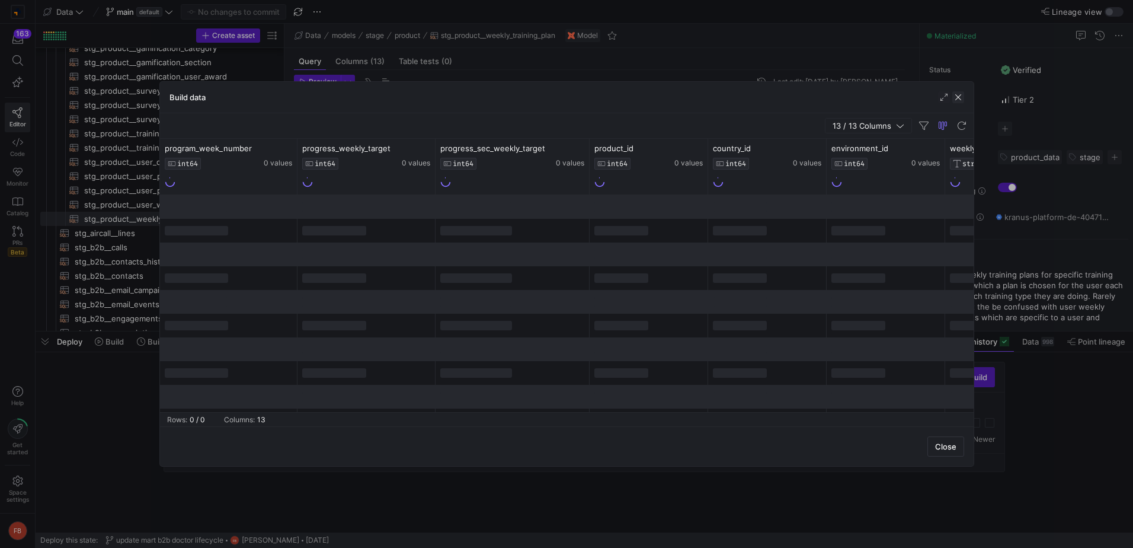
click at [961, 97] on span "button" at bounding box center [958, 97] width 12 height 12
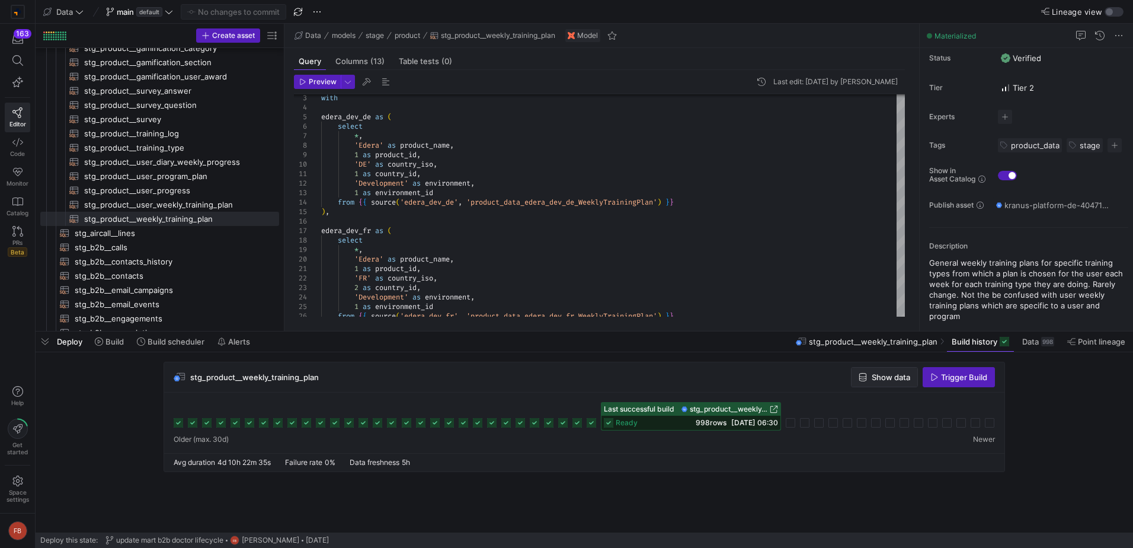
click at [890, 374] on span "Show data" at bounding box center [891, 376] width 39 height 9
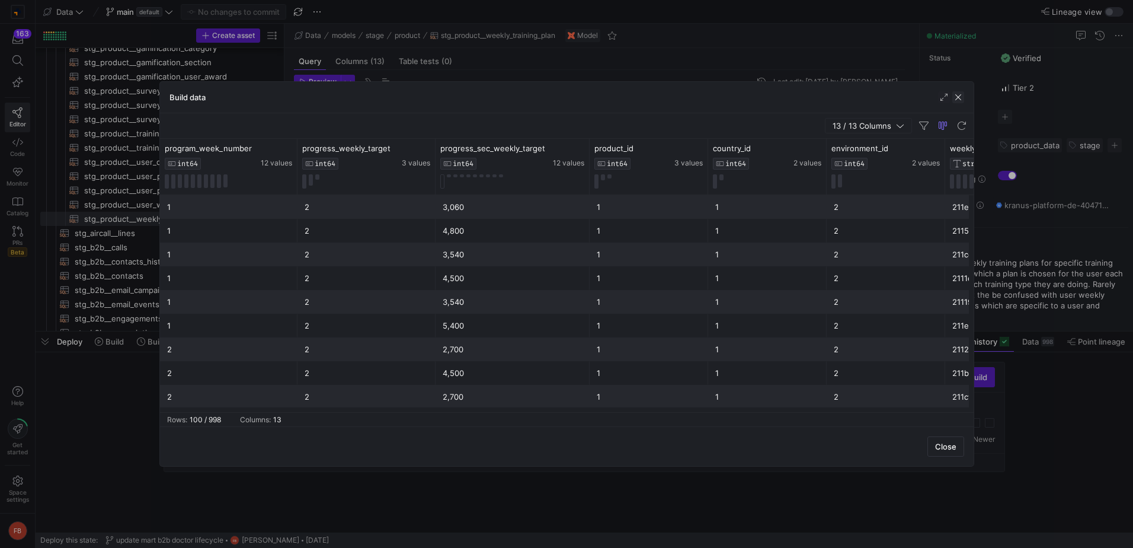
click at [960, 94] on span "button" at bounding box center [958, 97] width 12 height 12
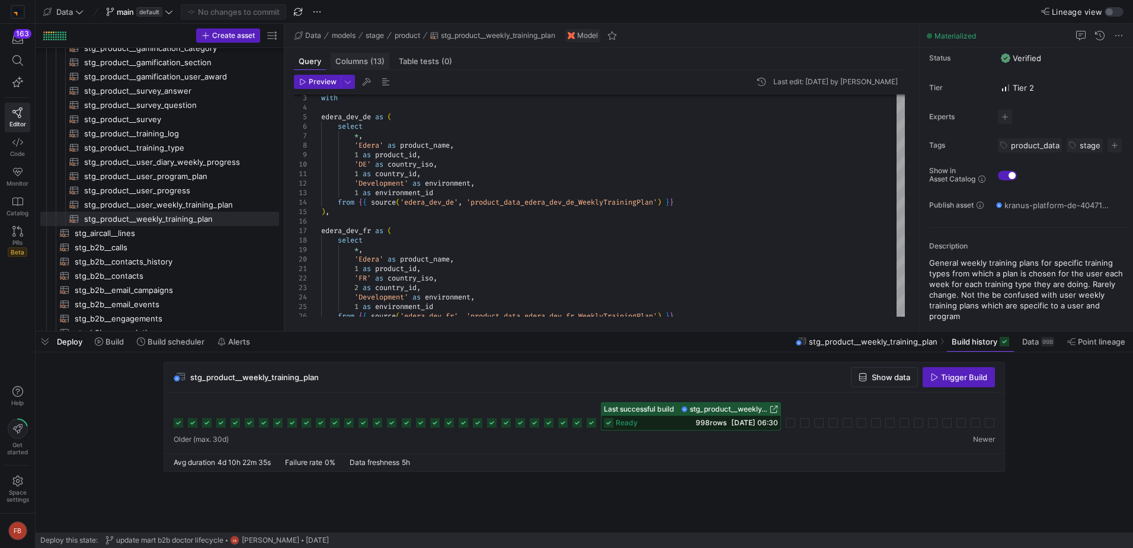
click at [357, 65] on span "Columns (13)" at bounding box center [359, 61] width 49 height 8
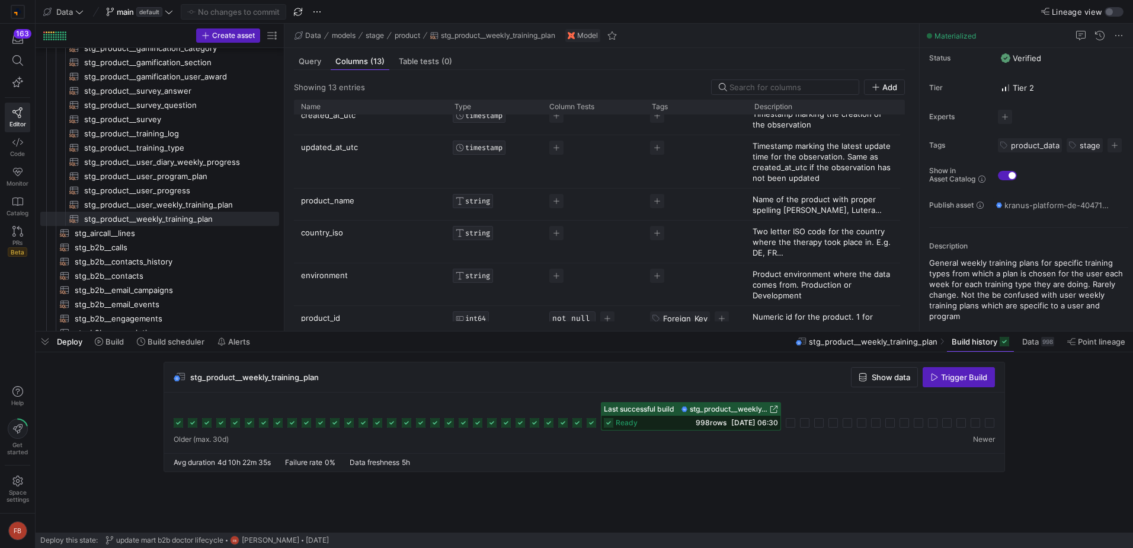
scroll to position [178, 0]
click at [882, 383] on span "button" at bounding box center [884, 376] width 66 height 19
